Goal: Information Seeking & Learning: Compare options

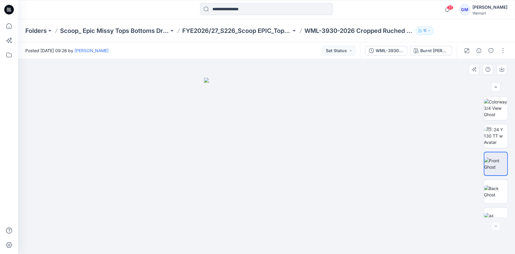
scroll to position [14, 0]
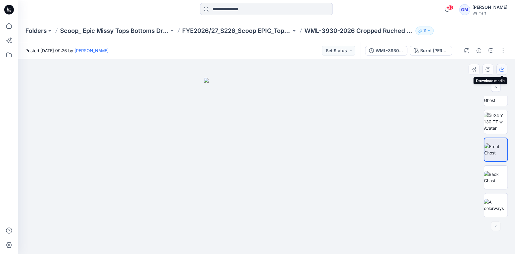
click at [500, 69] on icon "button" at bounding box center [502, 69] width 5 height 5
click at [438, 49] on div "Burnt [PERSON_NAME]" at bounding box center [434, 50] width 28 height 7
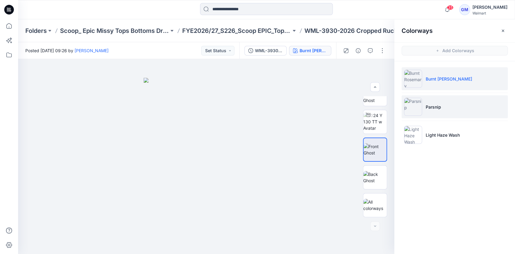
click at [442, 104] on li "Parsnip" at bounding box center [455, 106] width 106 height 23
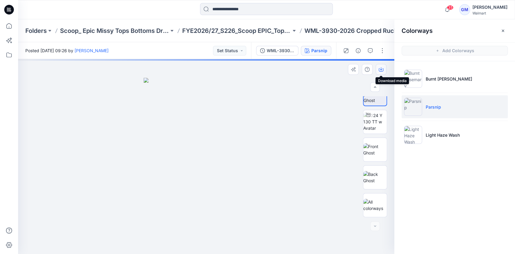
click at [383, 69] on icon "button" at bounding box center [381, 69] width 5 height 3
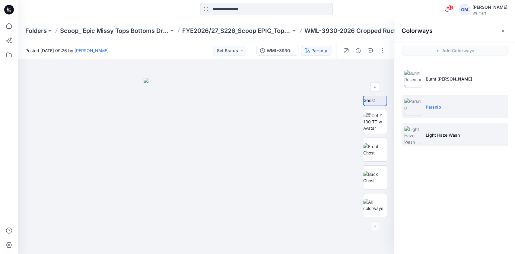
click at [419, 136] on img at bounding box center [413, 135] width 18 height 18
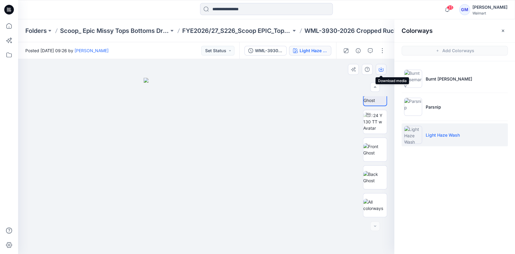
click at [381, 70] on icon "button" at bounding box center [381, 68] width 2 height 3
click at [377, 178] on img at bounding box center [375, 177] width 24 height 13
click at [382, 69] on icon "button" at bounding box center [381, 69] width 5 height 5
drag, startPoint x: 326, startPoint y: 155, endPoint x: 343, endPoint y: 150, distance: 17.5
click at [326, 155] on div at bounding box center [206, 156] width 376 height 195
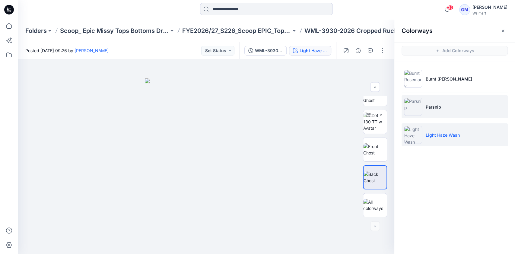
click at [408, 104] on img at bounding box center [413, 107] width 18 height 18
click at [435, 110] on li "Parsnip" at bounding box center [455, 106] width 106 height 23
click at [420, 107] on img at bounding box center [413, 107] width 18 height 18
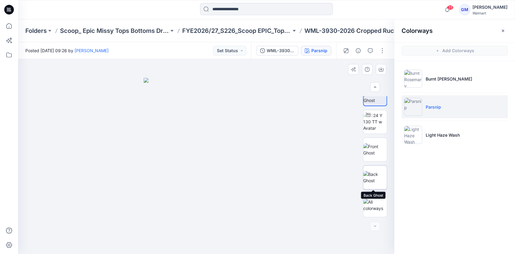
click at [374, 175] on img at bounding box center [375, 177] width 24 height 13
click at [382, 69] on icon "button" at bounding box center [381, 69] width 5 height 5
click at [374, 177] on img at bounding box center [375, 177] width 24 height 13
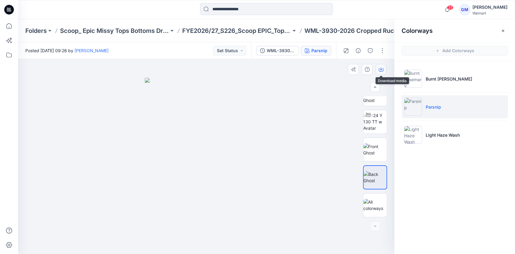
click at [382, 69] on icon "button" at bounding box center [381, 69] width 5 height 5
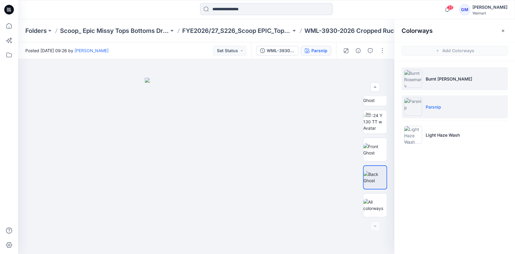
click at [476, 72] on li "Burnt [PERSON_NAME]" at bounding box center [455, 78] width 106 height 23
click at [425, 78] on li "Burnt [PERSON_NAME]" at bounding box center [455, 78] width 106 height 23
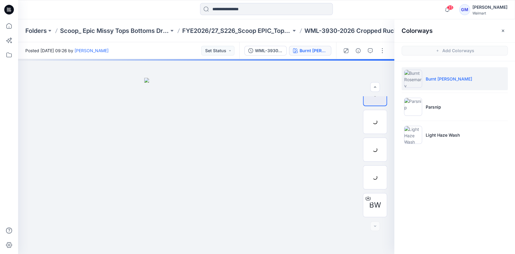
scroll to position [70, 0]
click at [375, 120] on img at bounding box center [375, 122] width 24 height 13
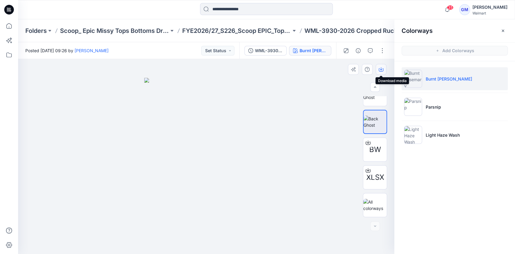
click at [382, 69] on icon "button" at bounding box center [381, 69] width 5 height 5
